Goal: Find specific page/section: Find specific page/section

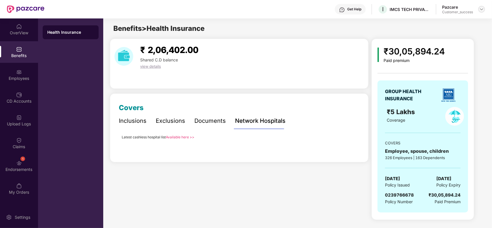
click at [482, 9] on img at bounding box center [482, 9] width 5 height 5
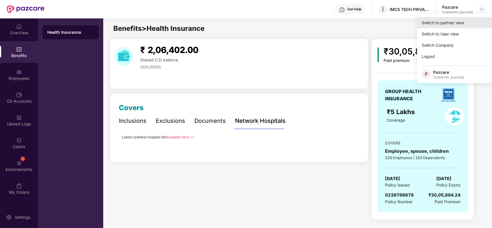
click at [467, 18] on div "Switch to partner view" at bounding box center [454, 22] width 75 height 11
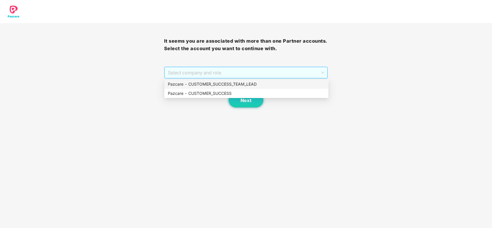
click at [217, 75] on span "Select company and role" at bounding box center [246, 72] width 157 height 11
click at [203, 91] on div "Pazcare - CUSTOMER_SUCCESS" at bounding box center [246, 93] width 157 height 6
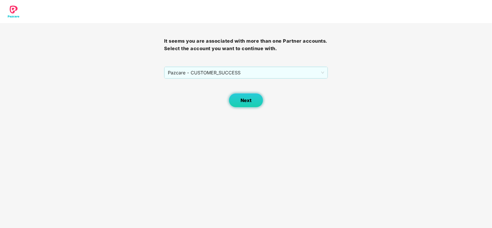
click at [241, 97] on button "Next" at bounding box center [246, 100] width 35 height 14
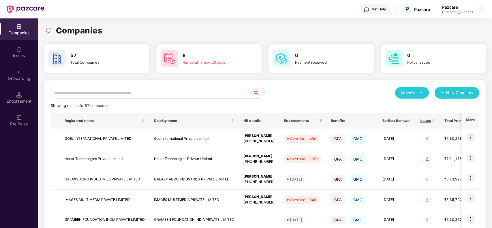
click at [168, 94] on input "text" at bounding box center [152, 93] width 202 height 12
click at [48, 32] on img at bounding box center [49, 30] width 6 height 6
click at [103, 93] on input "text" at bounding box center [152, 93] width 202 height 12
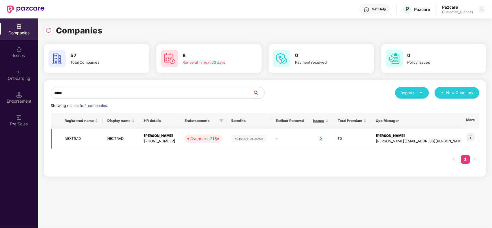
type input "*****"
click at [470, 138] on img at bounding box center [471, 137] width 8 height 8
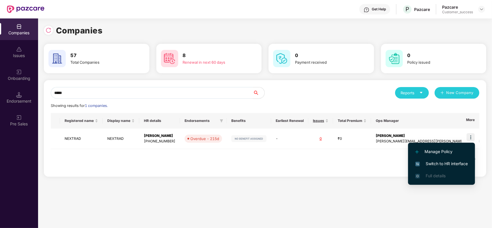
click at [441, 164] on span "Switch to HR interface" at bounding box center [441, 164] width 53 height 6
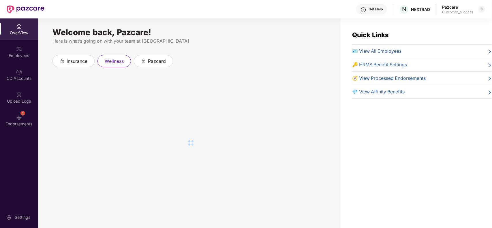
click at [6, 53] on div "Employees" at bounding box center [19, 56] width 38 height 6
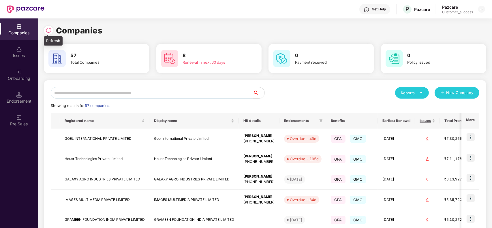
click at [46, 30] on img at bounding box center [49, 30] width 6 height 6
click at [94, 87] on input "text" at bounding box center [152, 93] width 202 height 12
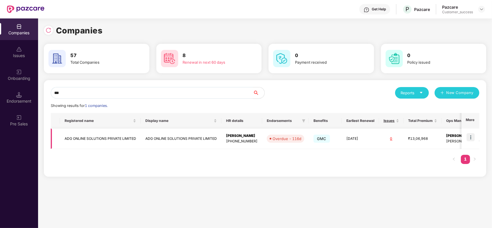
type input "***"
click at [96, 138] on td "ADG ONLINE SOLUTIONS PRIVATE LIMITED" at bounding box center [100, 139] width 81 height 20
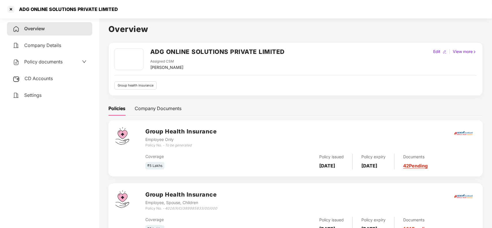
scroll to position [25, 0]
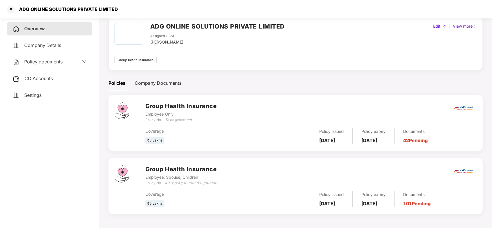
click at [419, 201] on link "101 Pending" at bounding box center [416, 204] width 27 height 6
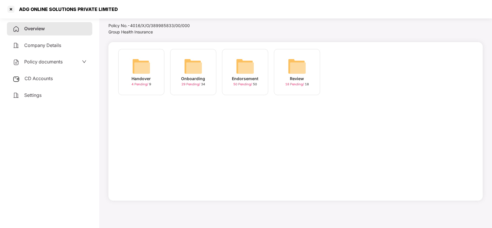
click at [192, 81] on div "Onboarding" at bounding box center [193, 79] width 24 height 6
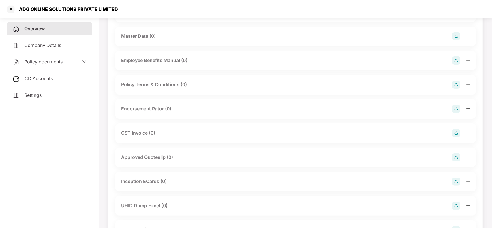
scroll to position [0, 0]
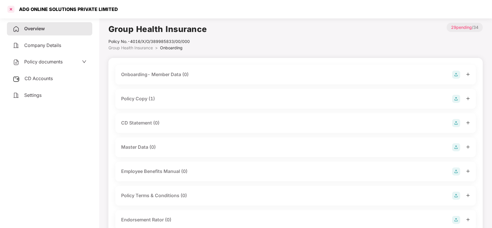
click at [10, 10] on div at bounding box center [10, 9] width 9 height 9
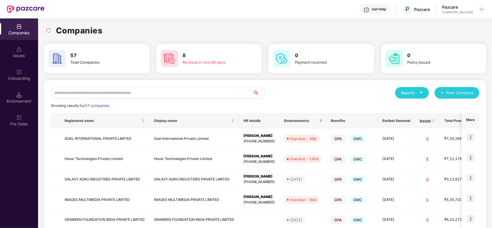
click at [105, 90] on input "text" at bounding box center [152, 93] width 202 height 12
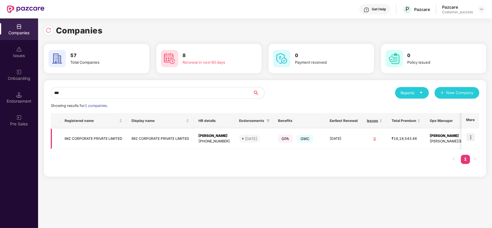
type input "***"
click at [475, 137] on img at bounding box center [471, 137] width 8 height 8
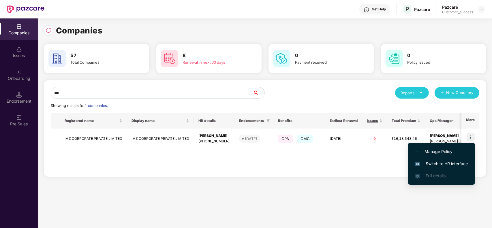
click at [443, 165] on span "Switch to HR interface" at bounding box center [441, 164] width 53 height 6
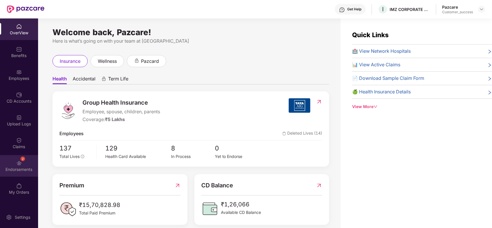
click at [15, 175] on div "2 Endorsements" at bounding box center [19, 166] width 38 height 22
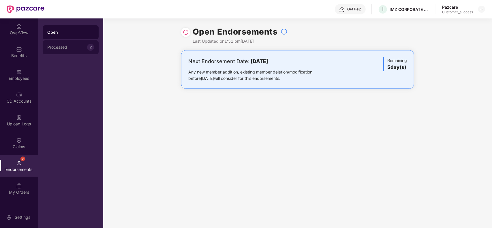
click at [84, 48] on div "Processed" at bounding box center [67, 47] width 40 height 5
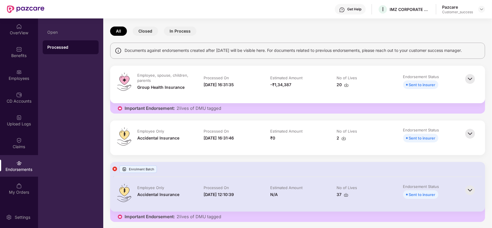
scroll to position [22, 0]
click at [469, 77] on img at bounding box center [470, 78] width 13 height 13
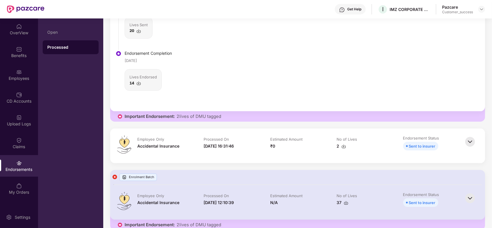
scroll to position [192, 0]
click at [469, 144] on img at bounding box center [470, 141] width 13 height 13
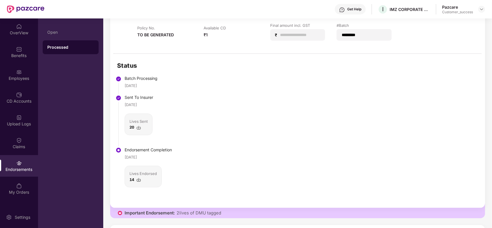
scroll to position [0, 0]
